Goal: Information Seeking & Learning: Learn about a topic

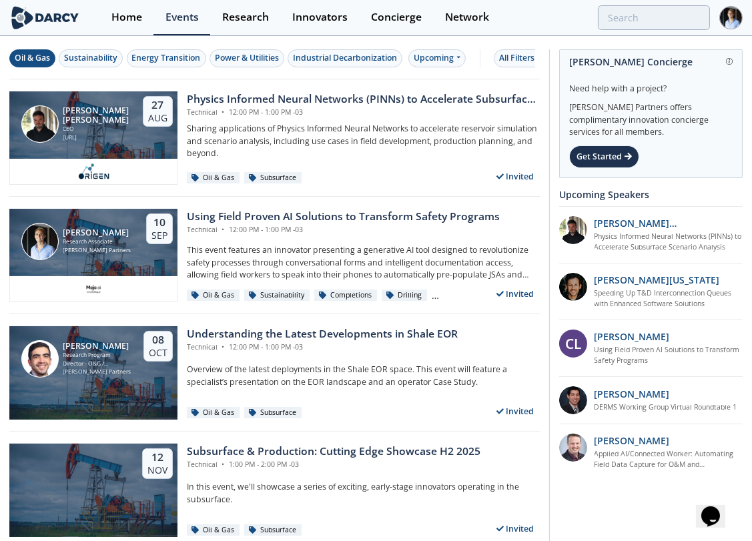
click at [45, 65] on button "Oil & Gas" at bounding box center [32, 58] width 46 height 18
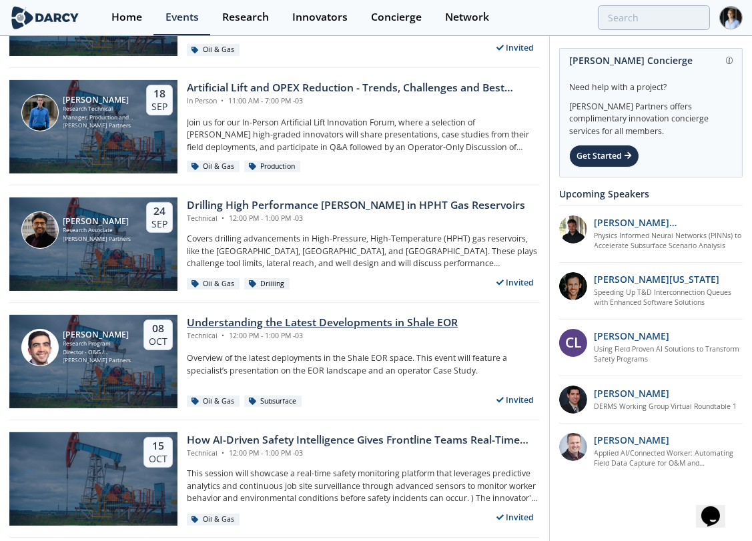
scroll to position [370, 0]
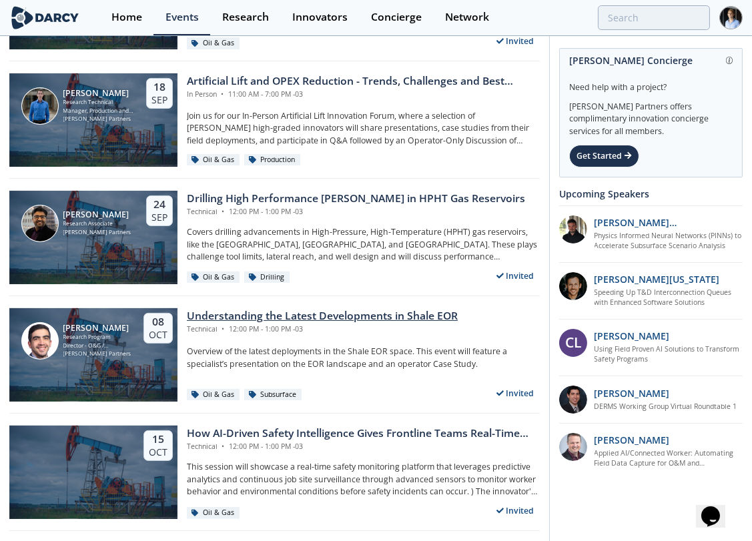
click at [306, 312] on div "Understanding the Latest Developments in Shale EOR" at bounding box center [322, 316] width 271 height 16
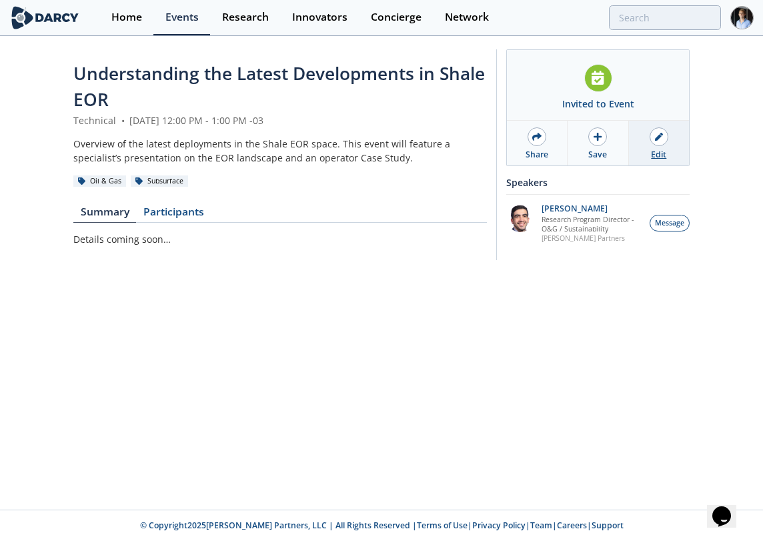
click at [372, 138] on link "Edit" at bounding box center [659, 143] width 60 height 45
click at [187, 7] on link "Events" at bounding box center [181, 17] width 57 height 35
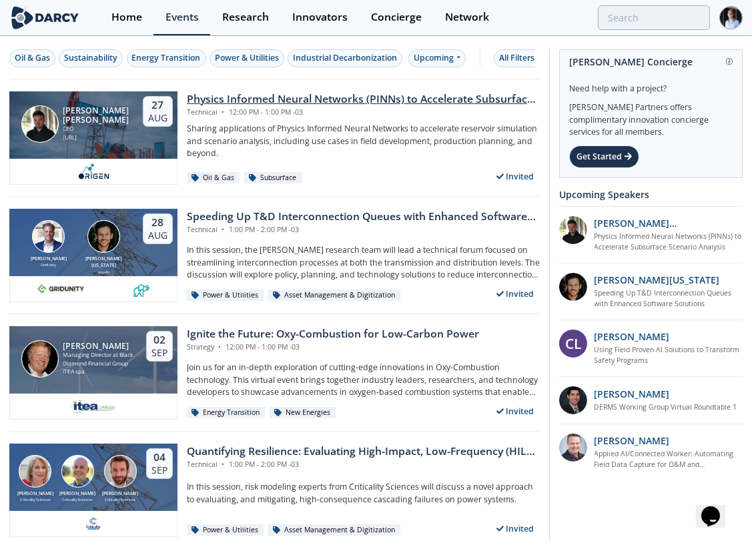
click at [110, 140] on div "[URL]" at bounding box center [97, 137] width 68 height 9
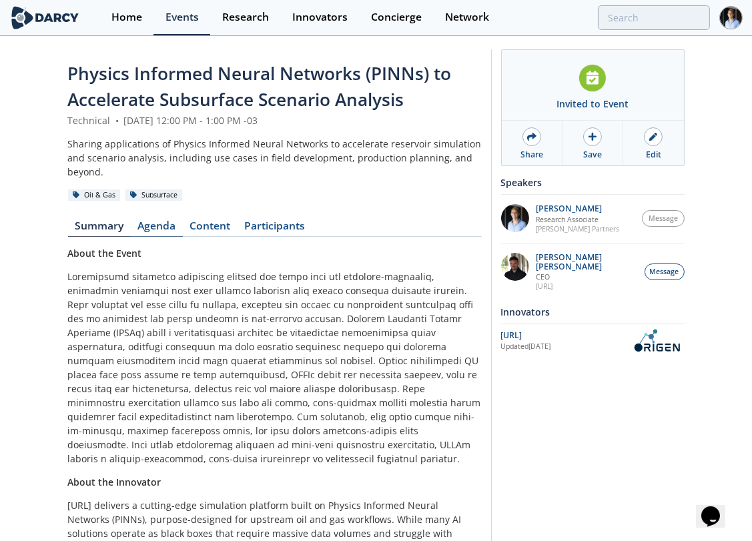
click at [168, 222] on link "Agenda" at bounding box center [157, 229] width 52 height 16
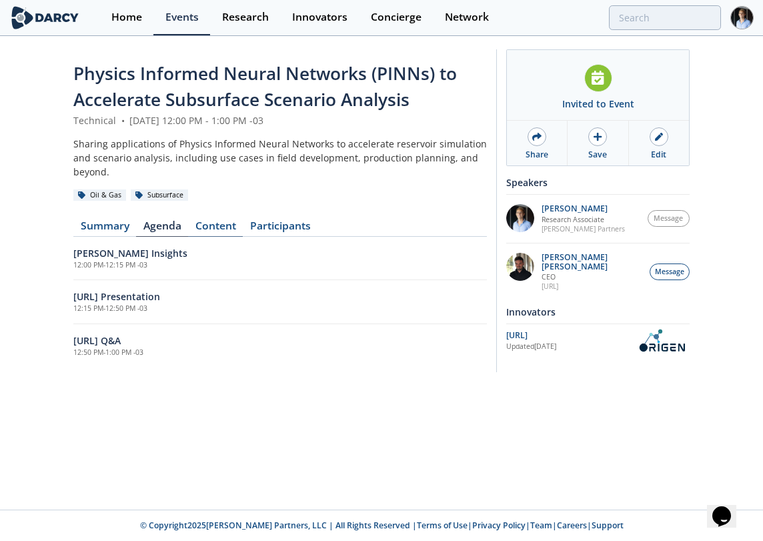
click at [216, 223] on link "Content" at bounding box center [215, 229] width 55 height 16
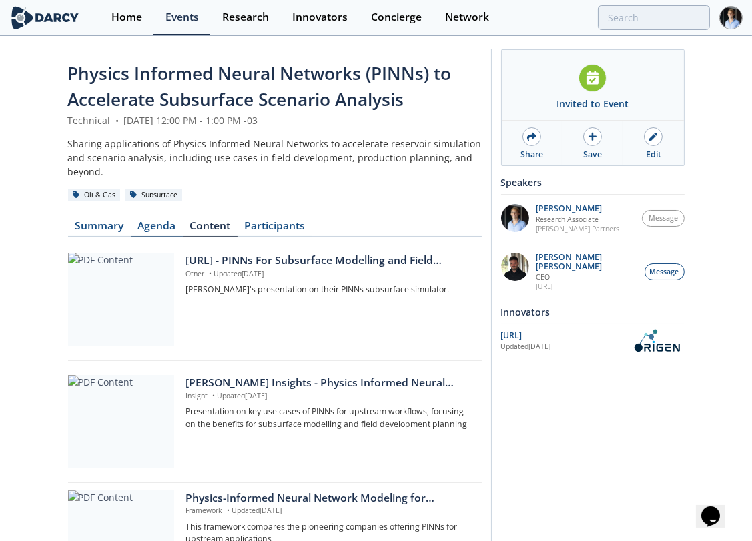
click at [139, 225] on link "Agenda" at bounding box center [157, 229] width 52 height 16
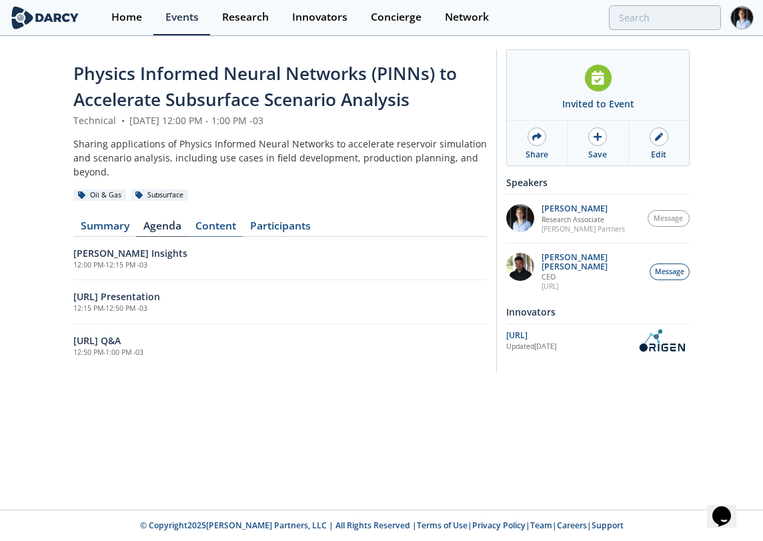
click at [219, 223] on link "Content" at bounding box center [215, 229] width 55 height 16
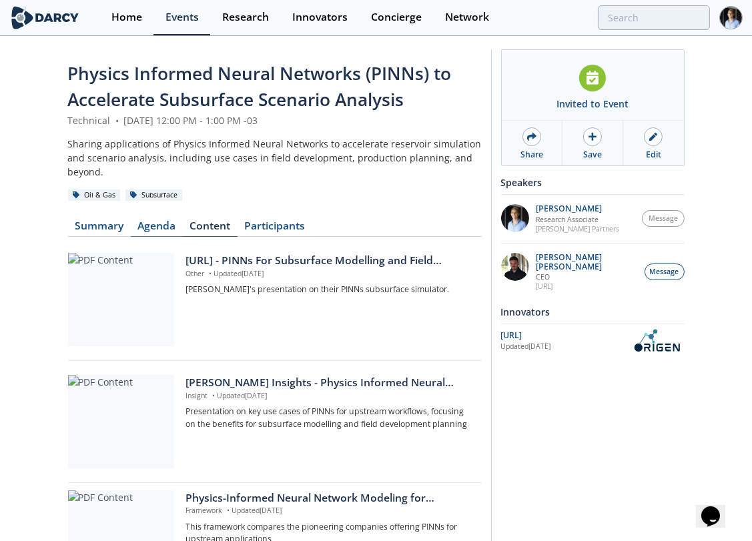
click at [147, 225] on link "Agenda" at bounding box center [157, 229] width 52 height 16
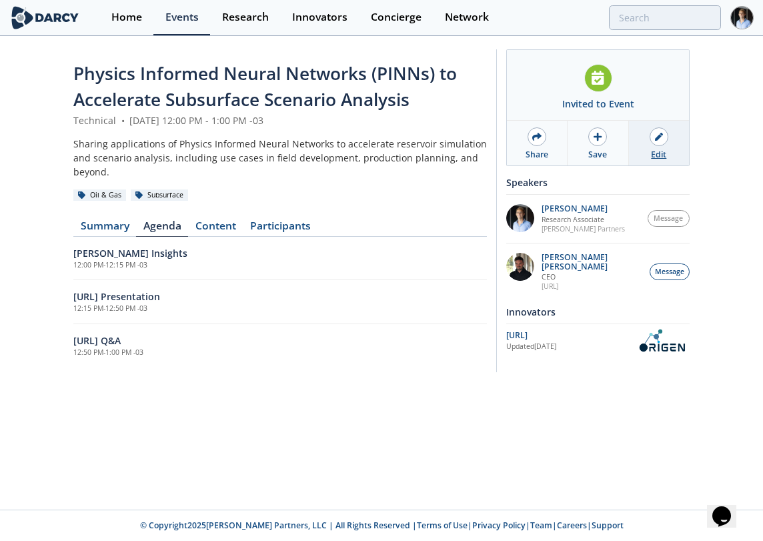
click at [372, 152] on link "Edit" at bounding box center [659, 143] width 60 height 45
